Goal: Navigation & Orientation: Find specific page/section

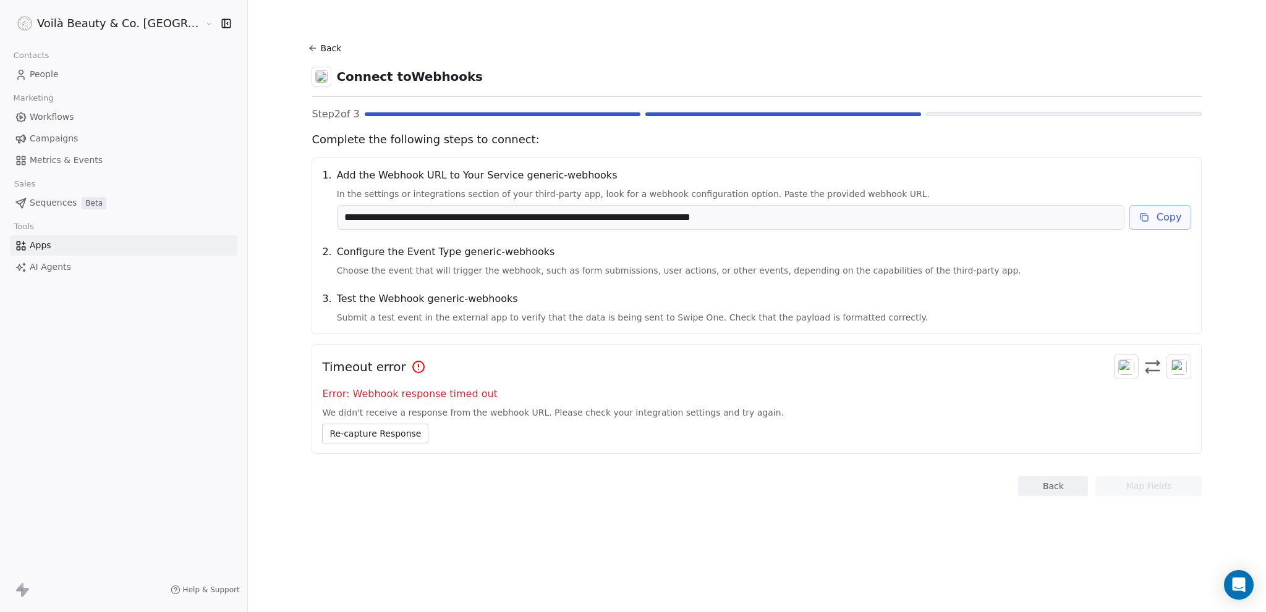
click at [307, 46] on button "Back" at bounding box center [327, 48] width 40 height 22
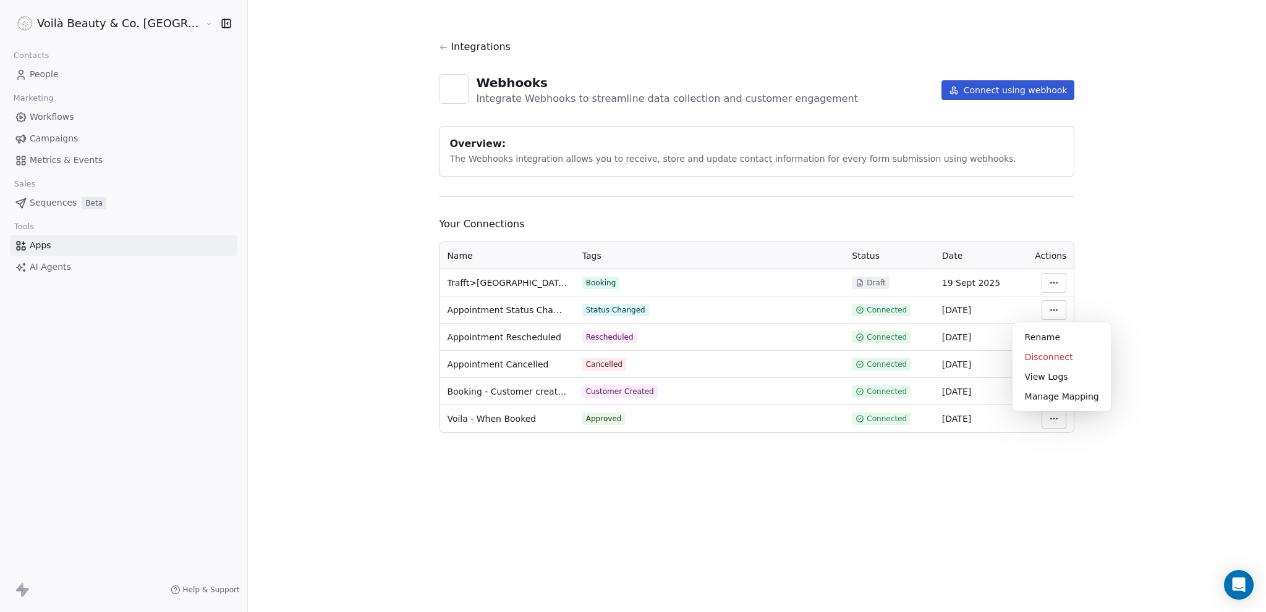
click at [1026, 311] on html "Voilà Beauty & Co. Lounge Contacts People Marketing Workflows Campaigns Metrics…" at bounding box center [633, 306] width 1266 height 612
click at [1028, 281] on html "Voilà Beauty & Co. Lounge Contacts People Marketing Workflows Campaigns Metrics…" at bounding box center [633, 306] width 1266 height 612
click at [1026, 277] on html "Voilà Beauty & Co. Lounge Contacts People Marketing Workflows Campaigns Metrics…" at bounding box center [633, 306] width 1266 height 612
click at [1043, 366] on div "Manage Mapping" at bounding box center [1061, 370] width 89 height 20
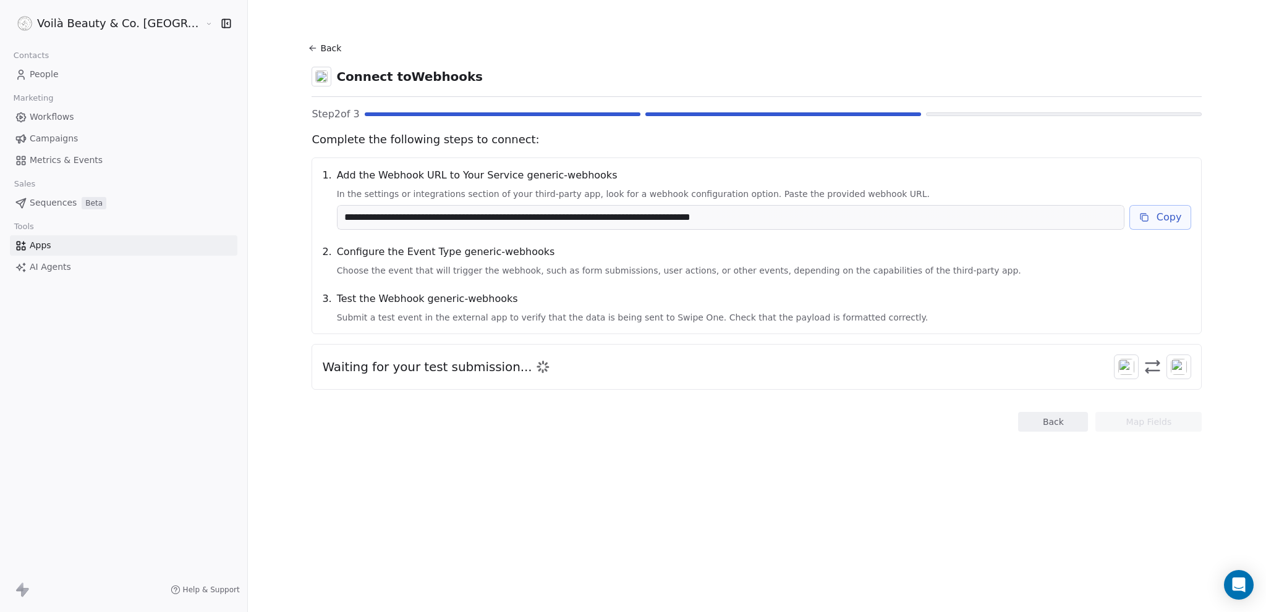
click at [308, 46] on icon at bounding box center [313, 48] width 10 height 10
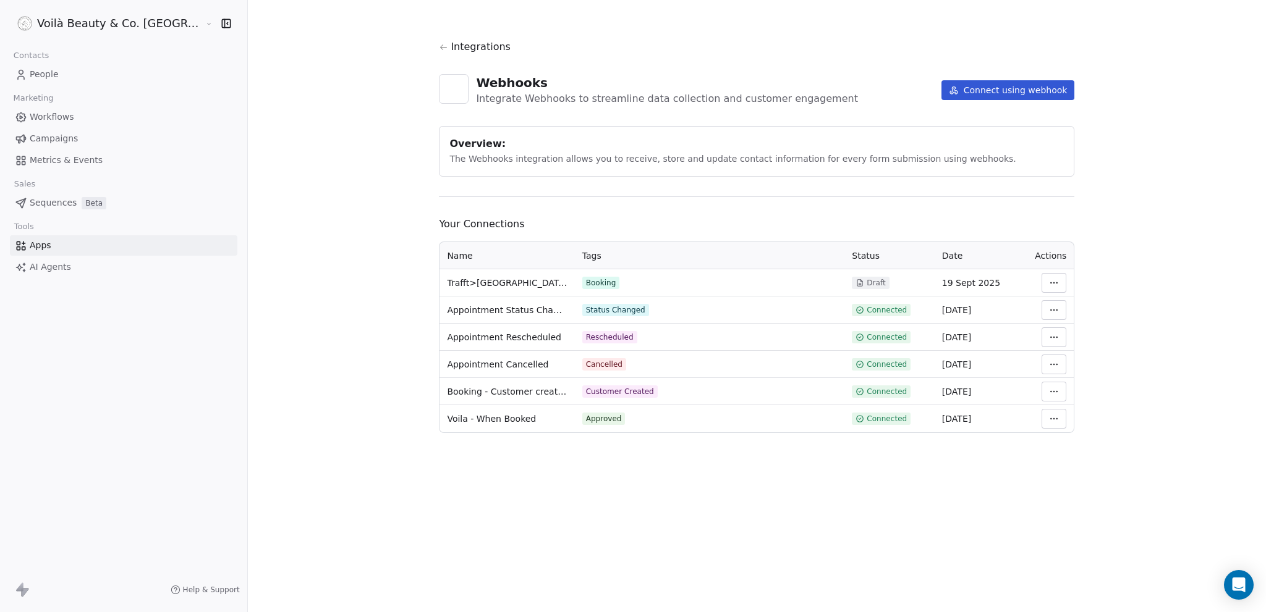
click at [1023, 308] on html "Voilà Beauty & Co. Lounge Contacts People Marketing Workflows Campaigns Metrics…" at bounding box center [633, 306] width 1266 height 612
click at [1046, 396] on div "Manage Mapping" at bounding box center [1061, 397] width 89 height 20
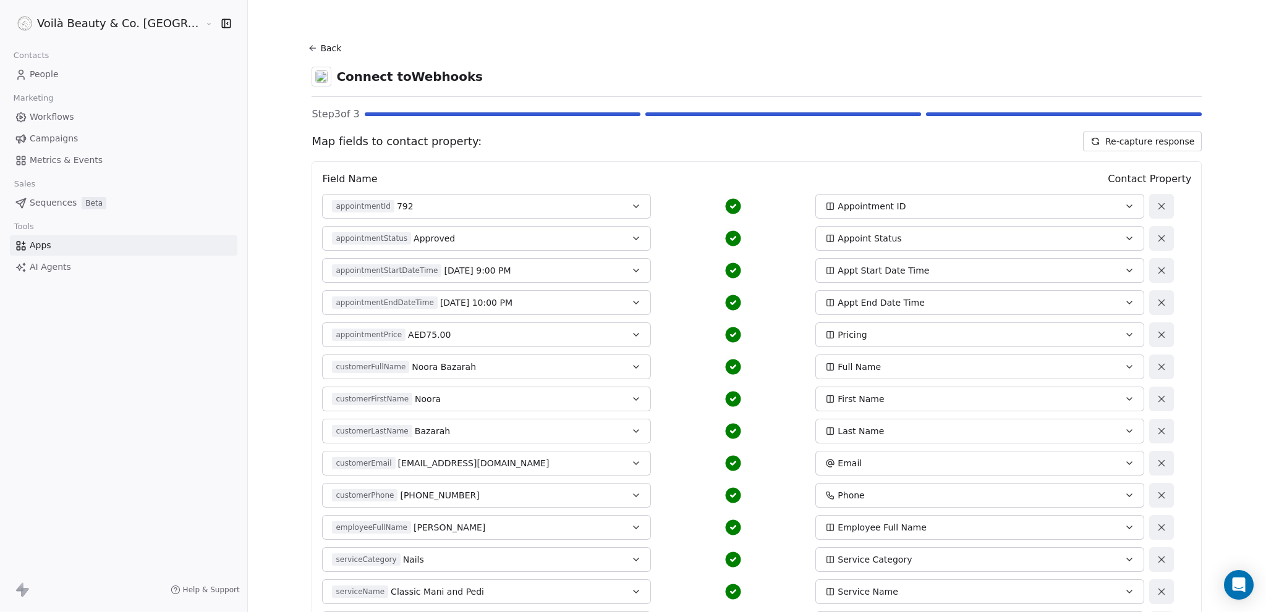
click at [308, 43] on icon at bounding box center [313, 48] width 10 height 10
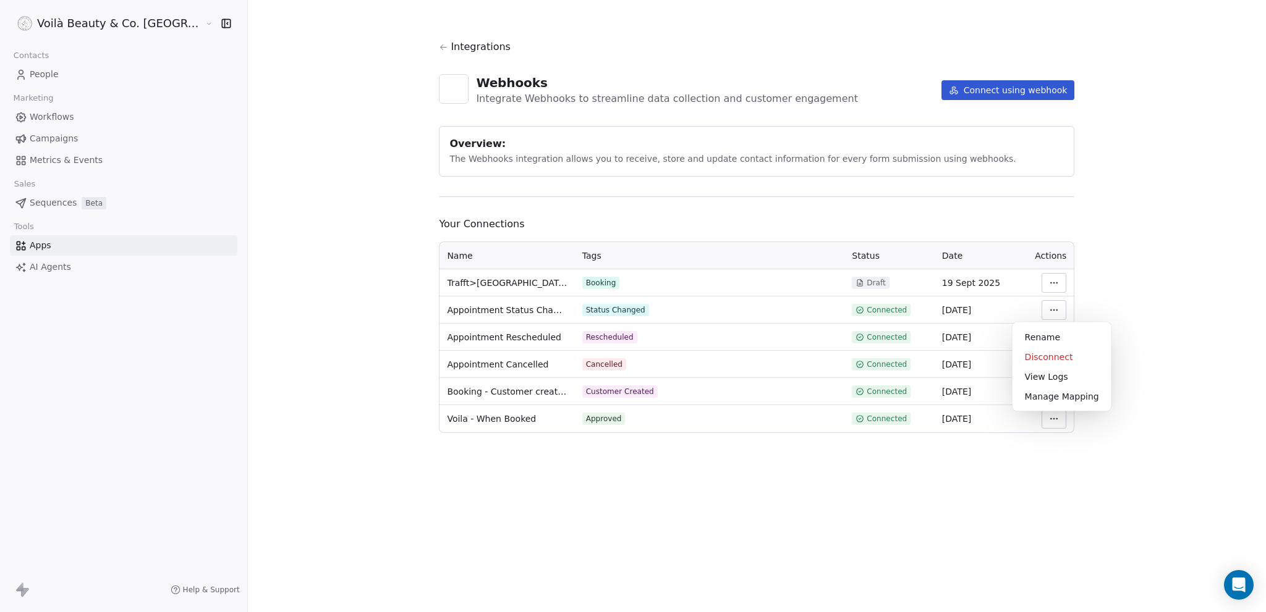
click at [1017, 308] on html "Voilà Beauty & Co. Lounge Contacts People Marketing Workflows Campaigns Metrics…" at bounding box center [633, 306] width 1266 height 612
click at [666, 528] on html "Voilà Beauty & Co. Lounge Contacts People Marketing Workflows Campaigns Metrics…" at bounding box center [633, 306] width 1266 height 612
